Goal: Transaction & Acquisition: Purchase product/service

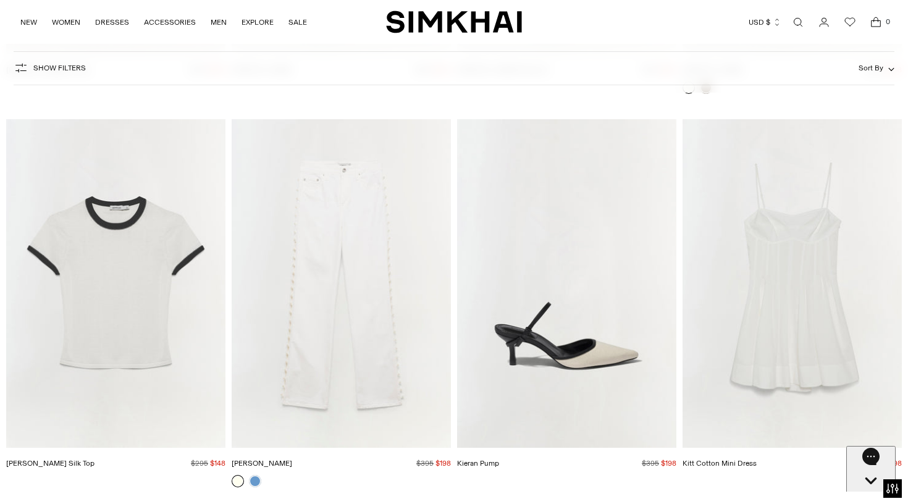
scroll to position [5546, 0]
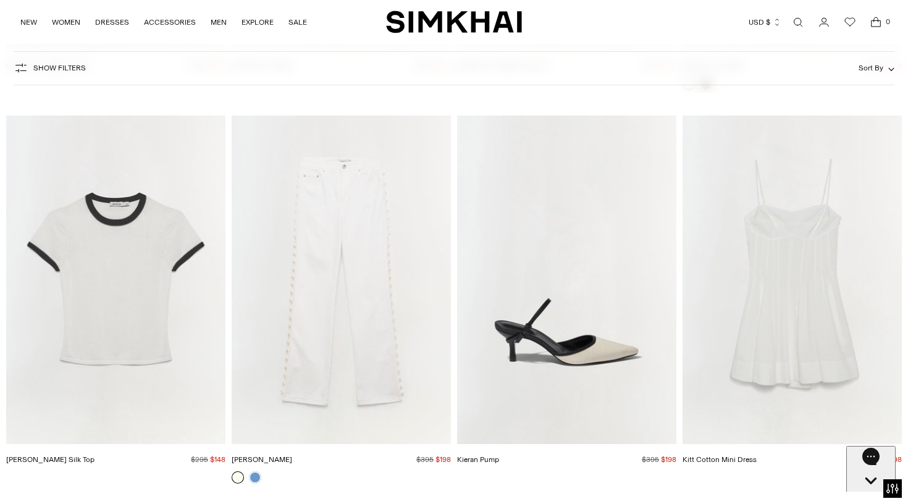
click at [0, 0] on img "Carmen Cotton Silk Top" at bounding box center [0, 0] width 0 height 0
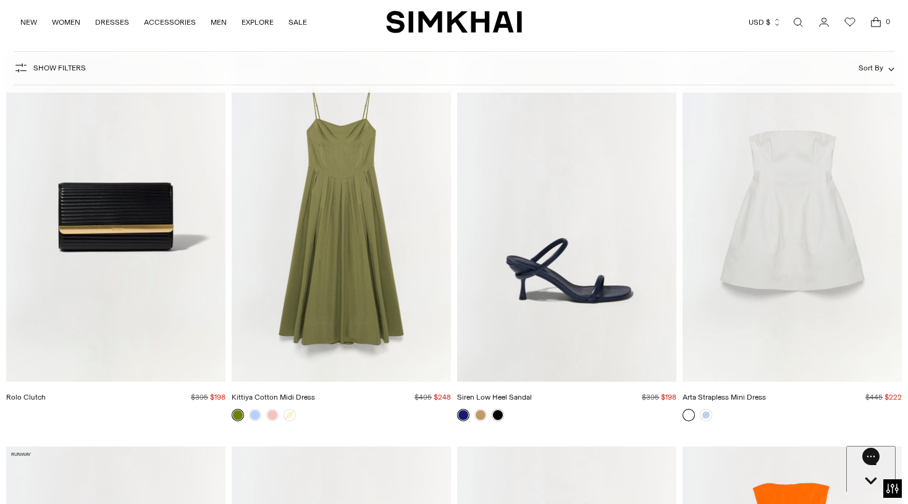
scroll to position [9930, 0]
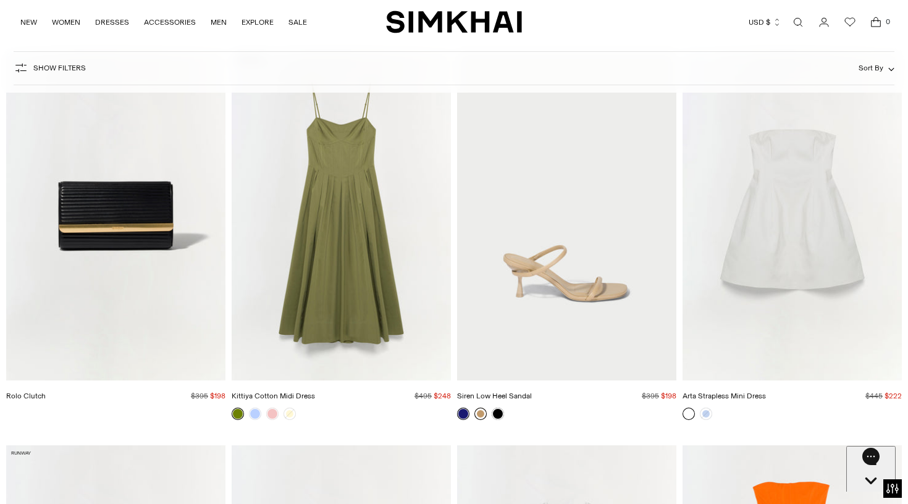
click at [446, 194] on link at bounding box center [480, 414] width 12 height 12
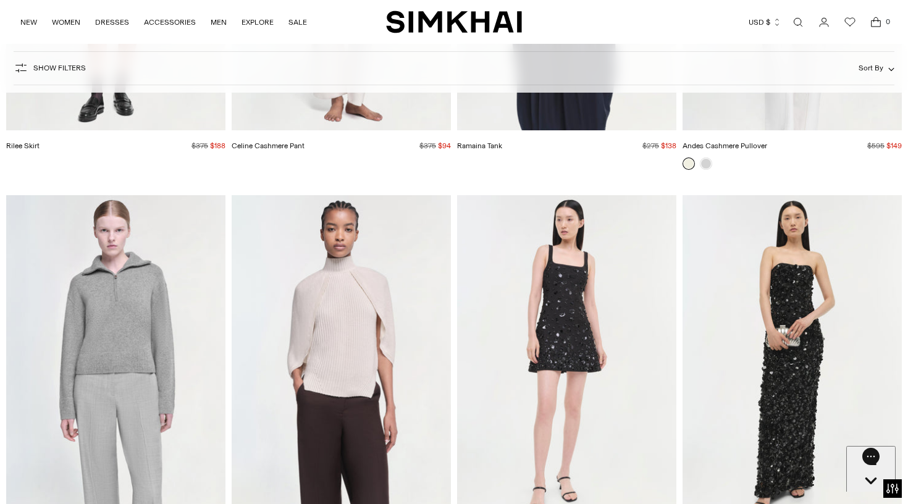
scroll to position [17925, 0]
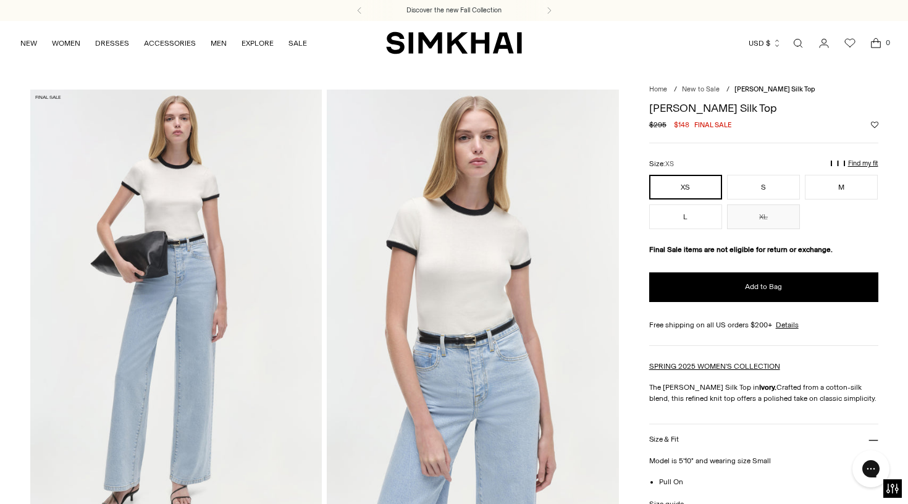
click at [481, 216] on img at bounding box center [473, 309] width 292 height 438
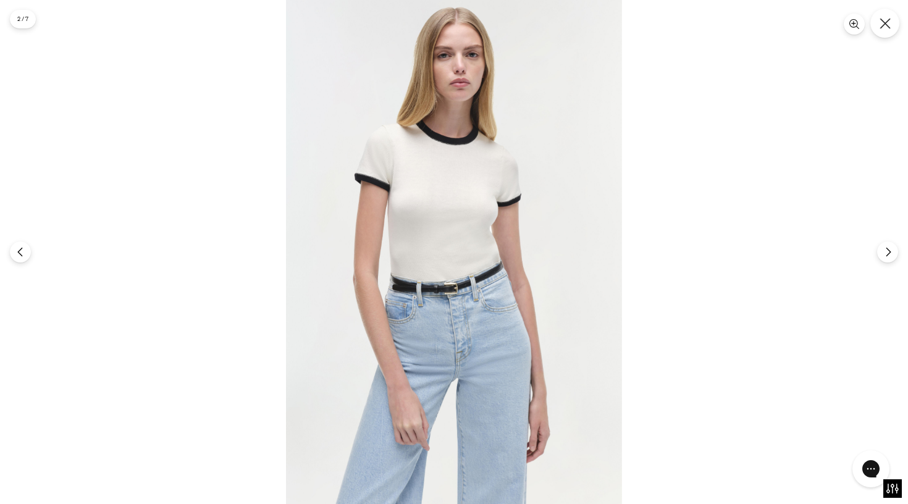
click at [883, 28] on icon "Close" at bounding box center [885, 23] width 11 height 11
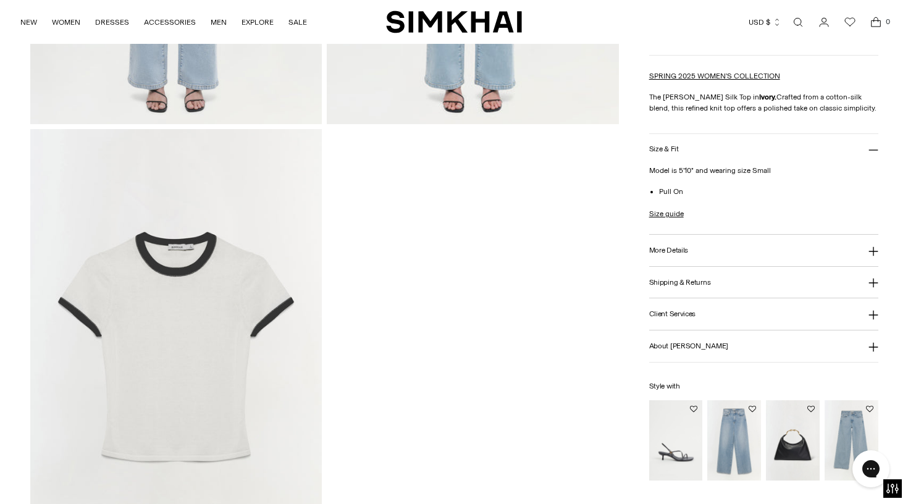
scroll to position [1289, 0]
